Goal: Task Accomplishment & Management: Use online tool/utility

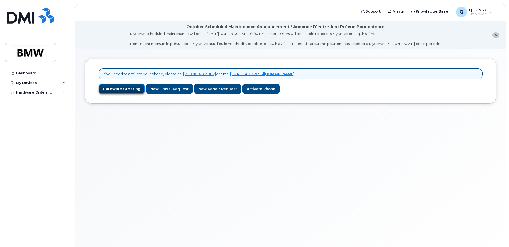
click at [130, 89] on link "Hardware Ordering" at bounding box center [122, 89] width 46 height 10
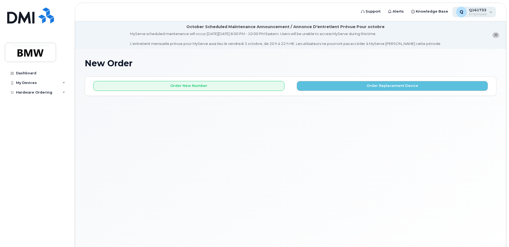
click at [491, 11] on div "Q Q161733 Employee" at bounding box center [474, 12] width 44 height 11
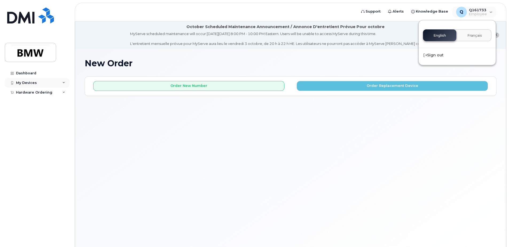
click at [29, 82] on div "My Devices" at bounding box center [26, 83] width 21 height 4
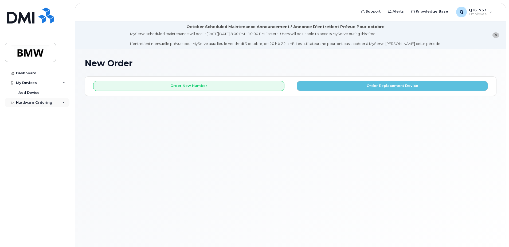
click at [49, 101] on div "Hardware Ordering" at bounding box center [34, 102] width 36 height 4
click at [26, 71] on link "Dashboard" at bounding box center [37, 73] width 65 height 10
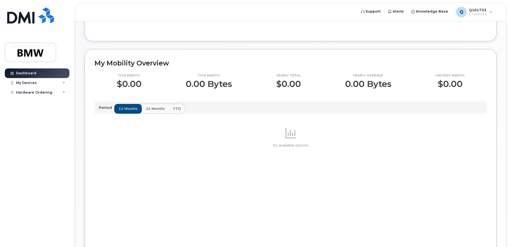
scroll to position [160, 0]
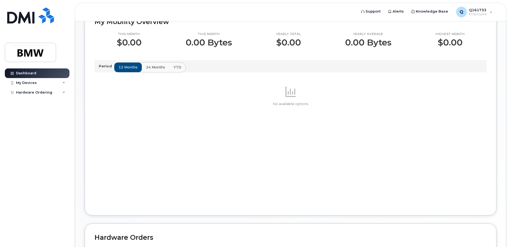
click at [150, 70] on span "24 months" at bounding box center [155, 67] width 19 height 5
click at [177, 70] on span "YTD" at bounding box center [177, 67] width 8 height 5
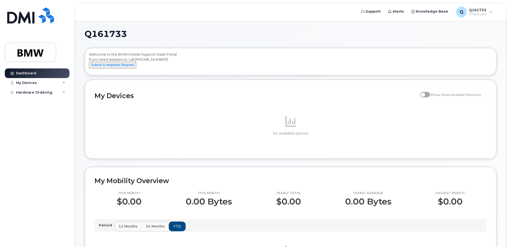
scroll to position [0, 0]
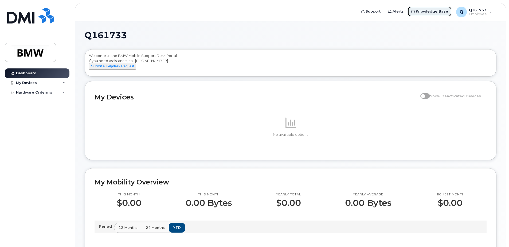
click at [427, 12] on span "Knowledge Base" at bounding box center [432, 11] width 32 height 5
